Goal: Transaction & Acquisition: Purchase product/service

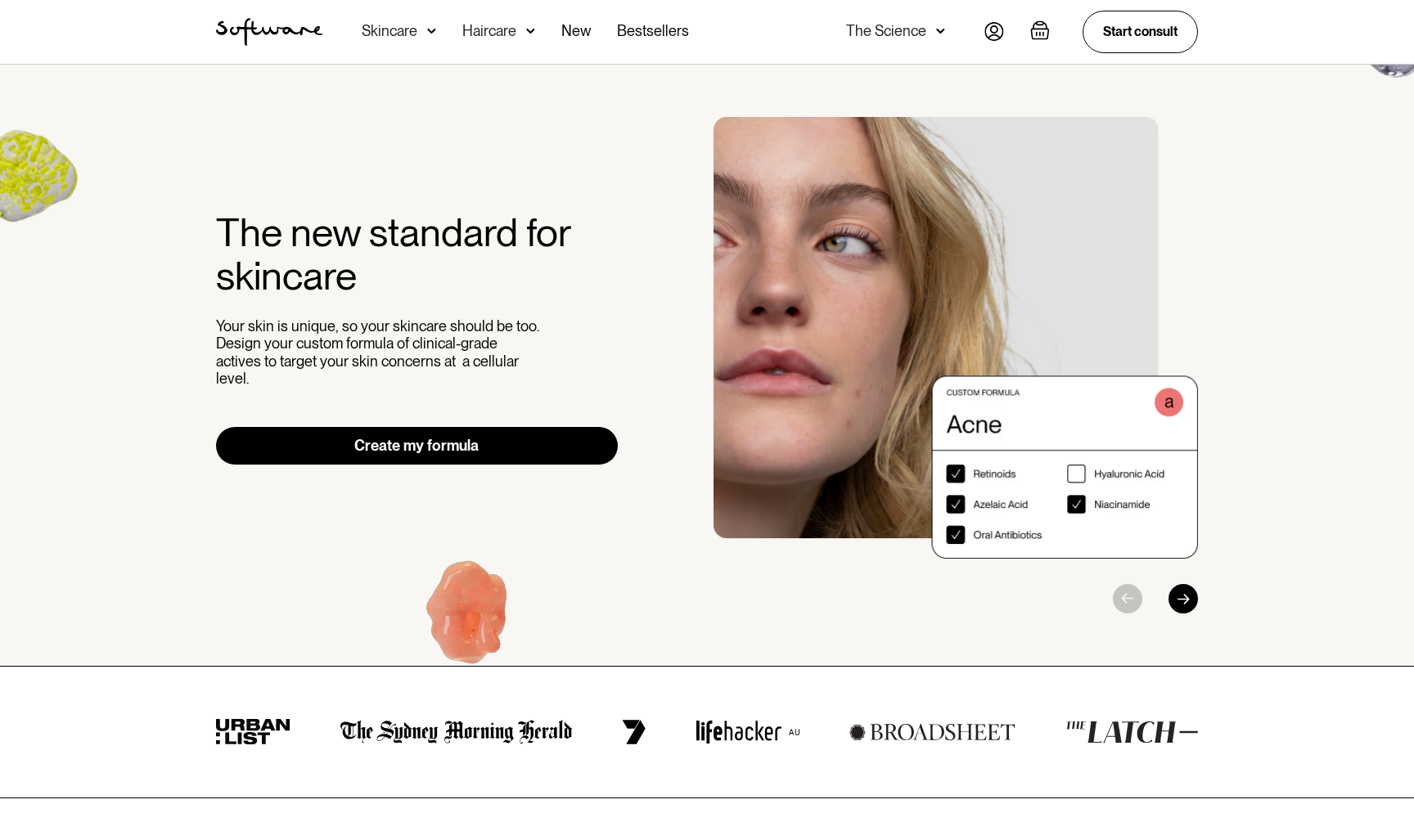
click at [510, 32] on div "Haircare" at bounding box center [489, 32] width 54 height 17
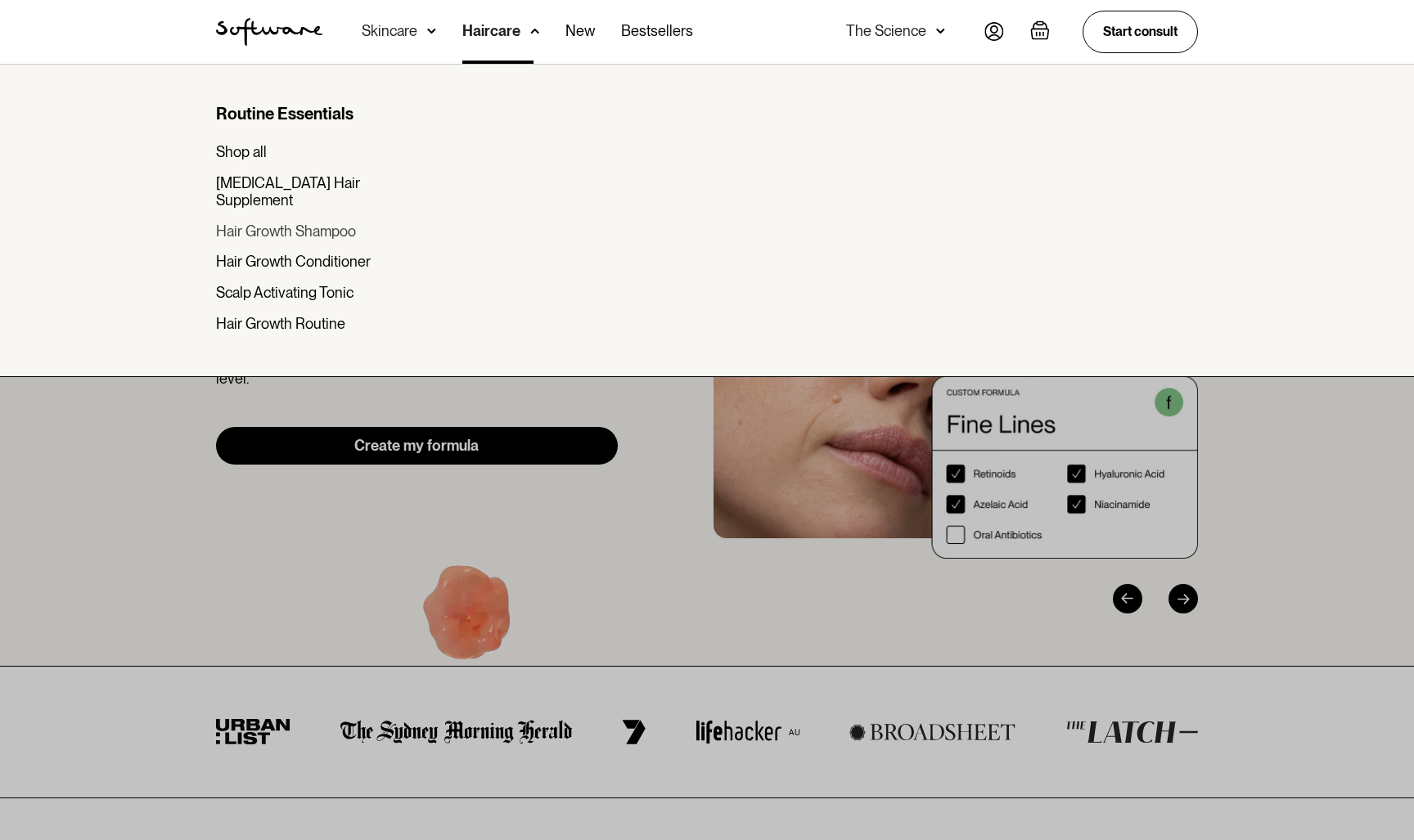
click at [283, 222] on div "Hair Growth Shampoo" at bounding box center [286, 231] width 140 height 18
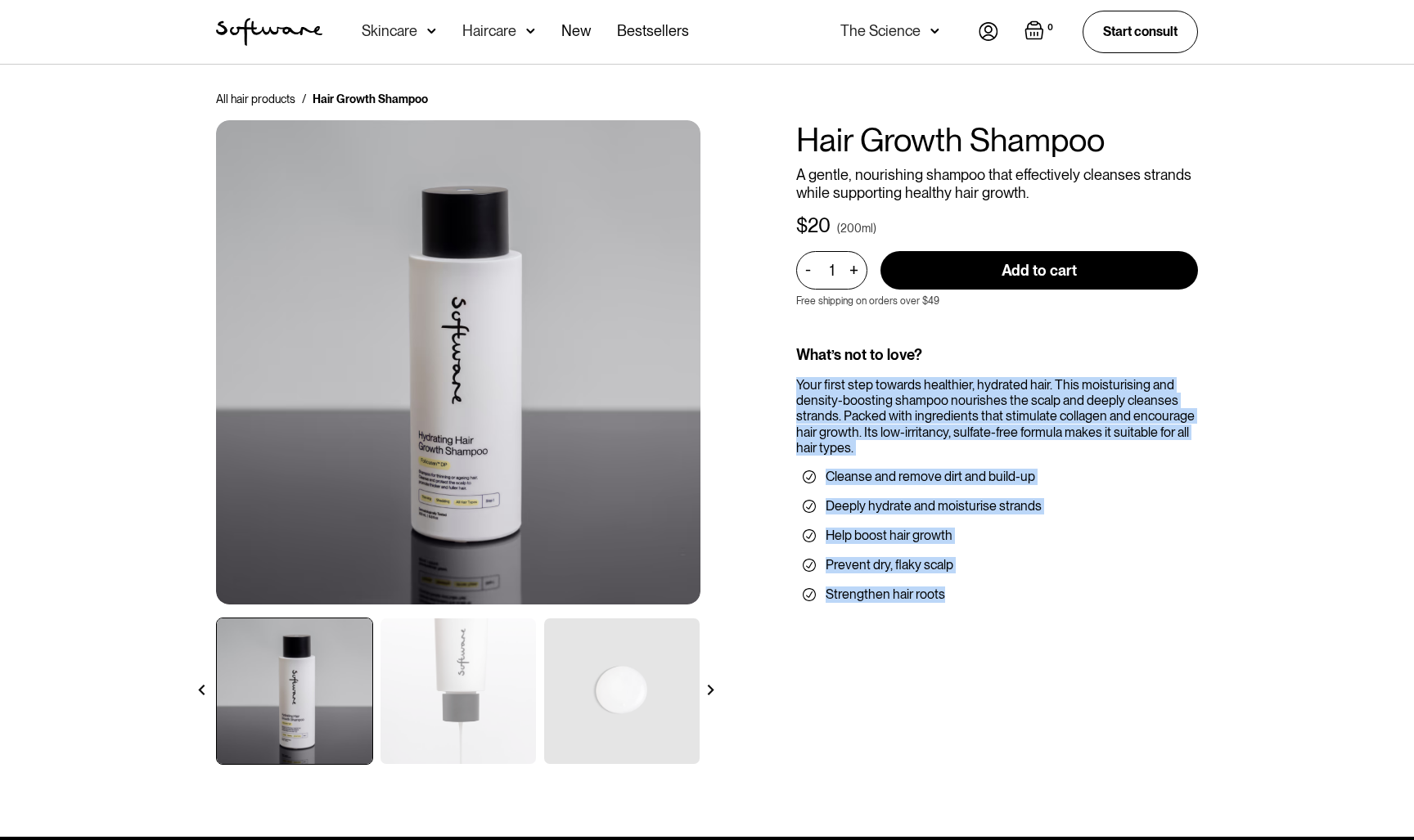
drag, startPoint x: 1045, startPoint y: 599, endPoint x: 782, endPoint y: 373, distance: 346.8
click at [782, 373] on div "All hair products / Hair Growth Shampoo Hair Growth Shampoo A gentle, nourishin…" at bounding box center [707, 437] width 1021 height 693
